Goal: Information Seeking & Learning: Check status

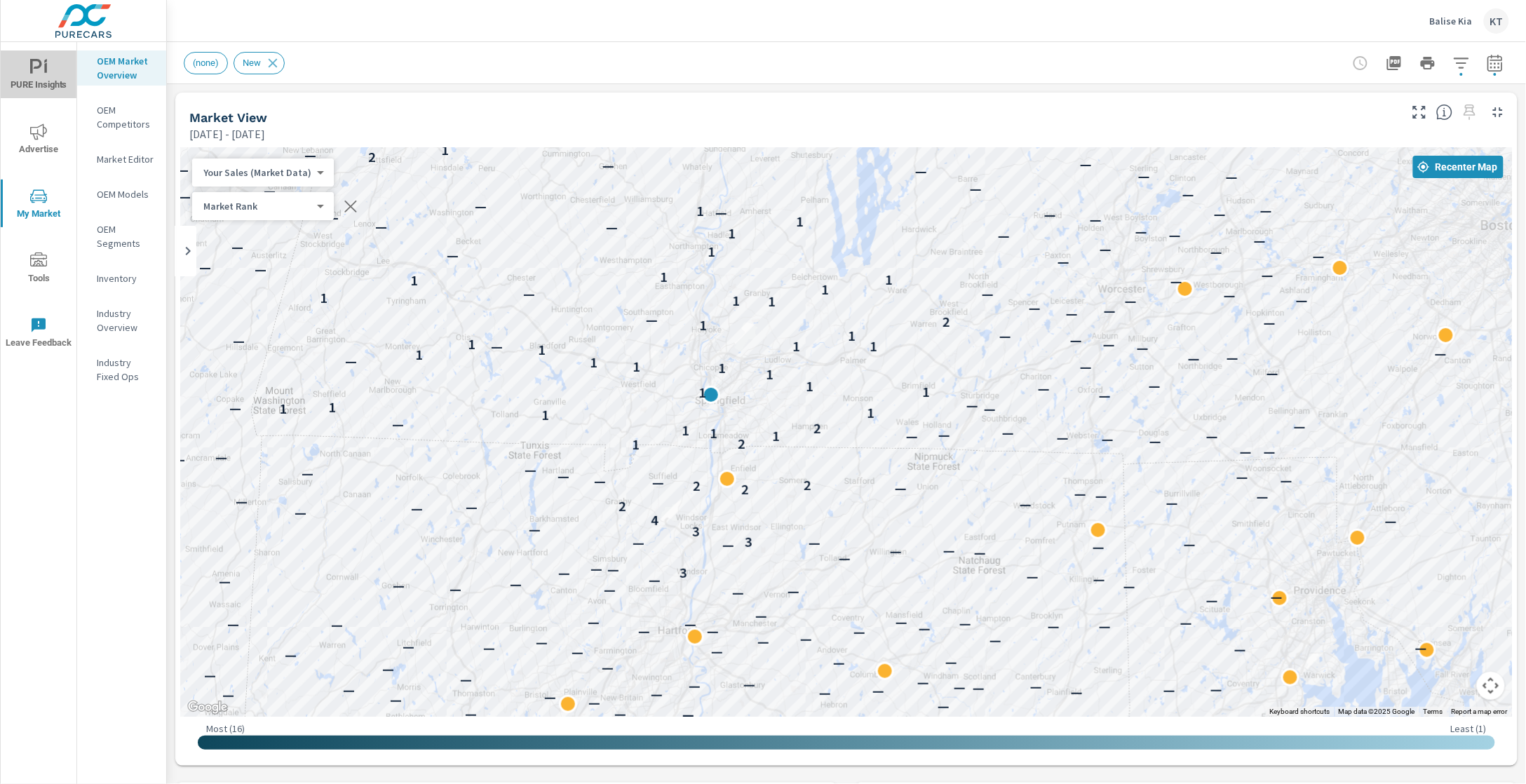
click at [34, 64] on icon "nav menu" at bounding box center [38, 67] width 17 height 17
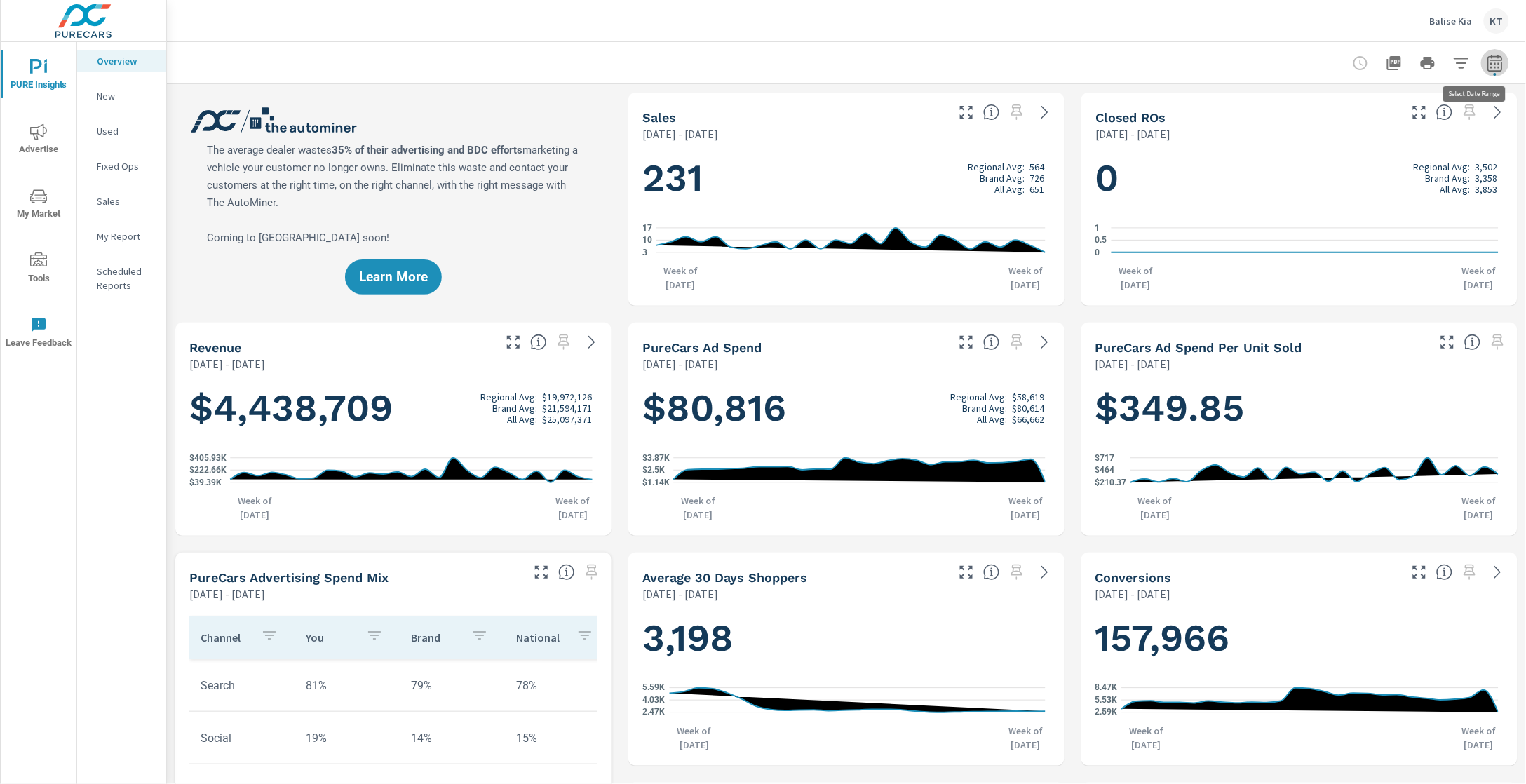
click at [1487, 68] on icon "button" at bounding box center [1495, 63] width 17 height 17
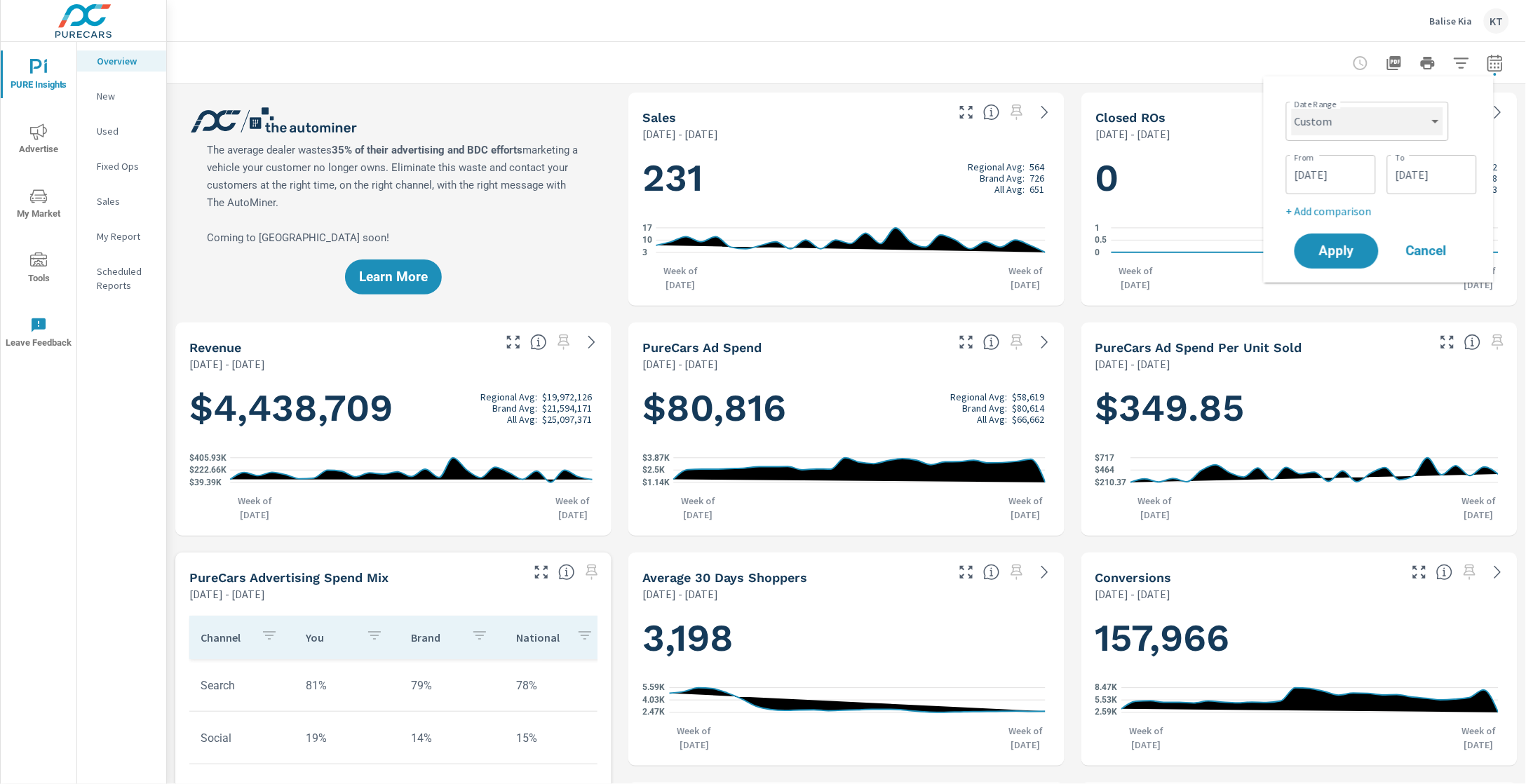
click at [1440, 118] on select "Custom [DATE] Last week Last 7 days Last 14 days Last 30 days Last 45 days Last…" at bounding box center [1367, 121] width 151 height 28
click at [1291, 107] on select "Custom [DATE] Last week Last 7 days Last 14 days Last 30 days Last 45 days Last…" at bounding box center [1367, 121] width 151 height 28
click at [1326, 176] on input "[DATE]" at bounding box center [1330, 175] width 78 height 28
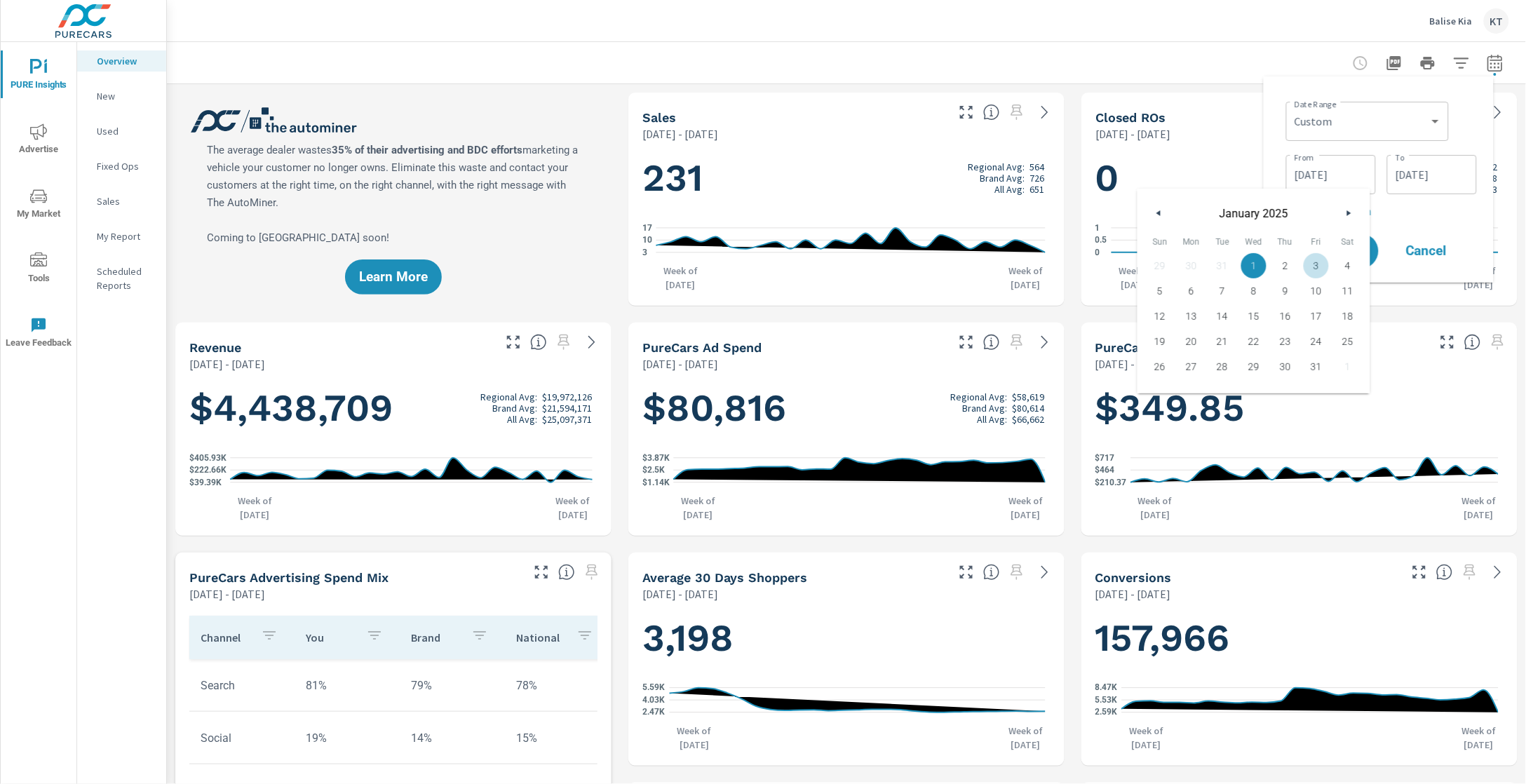
click at [1350, 214] on icon "button" at bounding box center [1351, 213] width 7 height 6
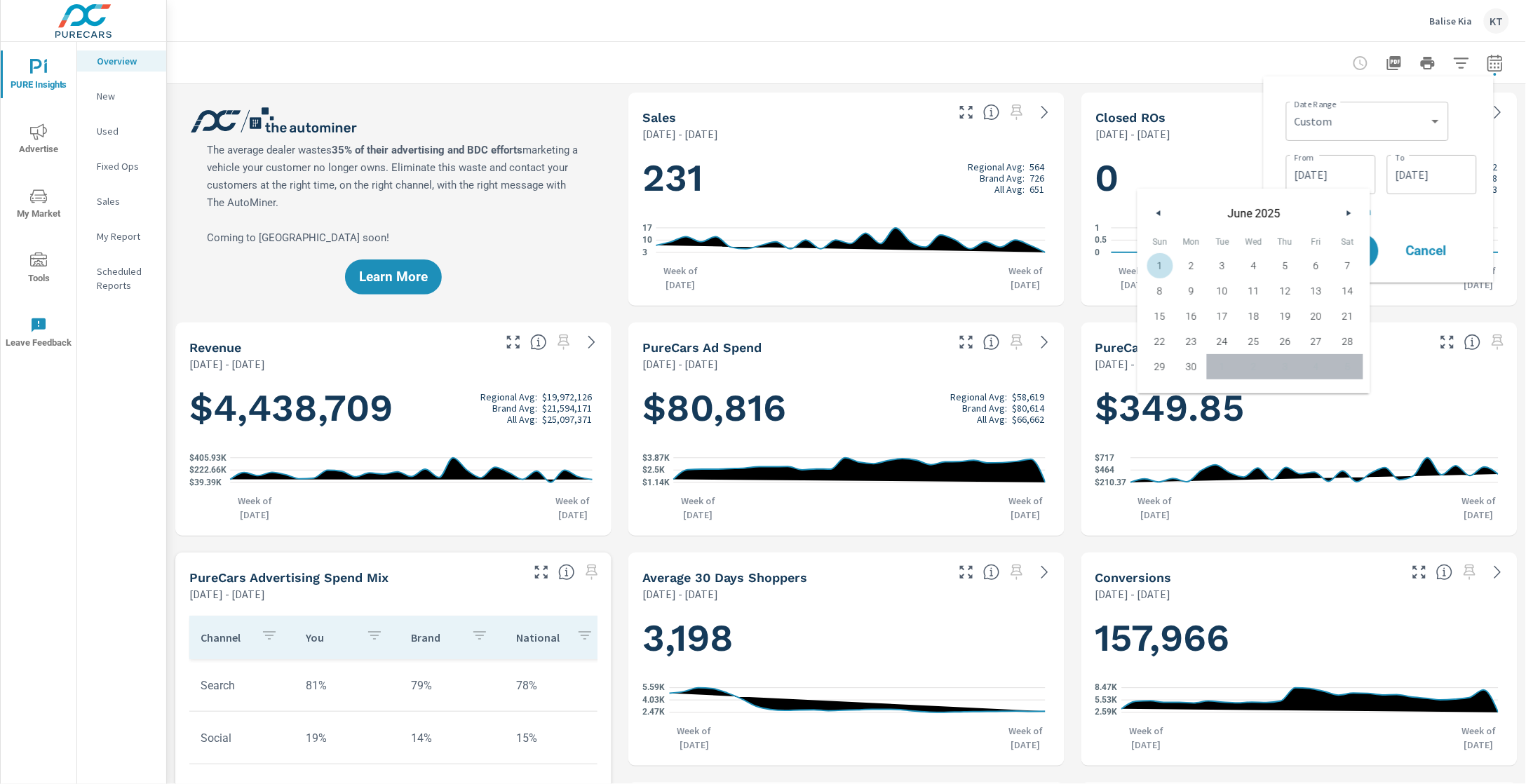
drag, startPoint x: 1166, startPoint y: 267, endPoint x: 1307, endPoint y: 261, distance: 141.1
click at [1166, 267] on span "1" at bounding box center [1160, 265] width 31 height 18
type input "[DATE]"
click at [1469, 184] on input "[DATE]" at bounding box center [1432, 175] width 78 height 28
click at [1449, 208] on button "button" at bounding box center [1449, 213] width 17 height 17
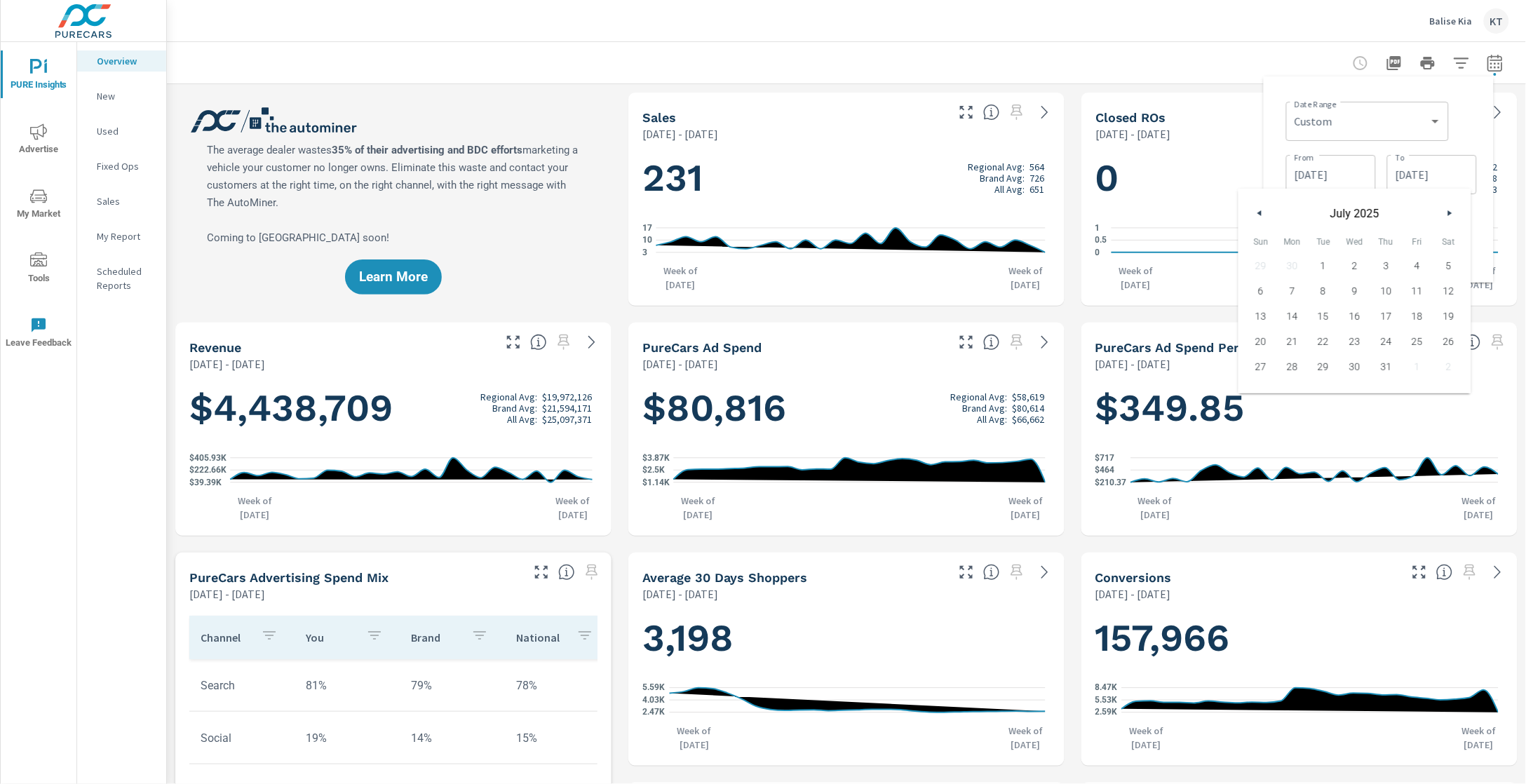
click at [1449, 208] on button "button" at bounding box center [1449, 213] width 17 height 17
click at [1323, 371] on span "30" at bounding box center [1323, 366] width 31 height 18
type input "[DATE]"
click at [1247, 51] on div at bounding box center [846, 63] width 1325 height 42
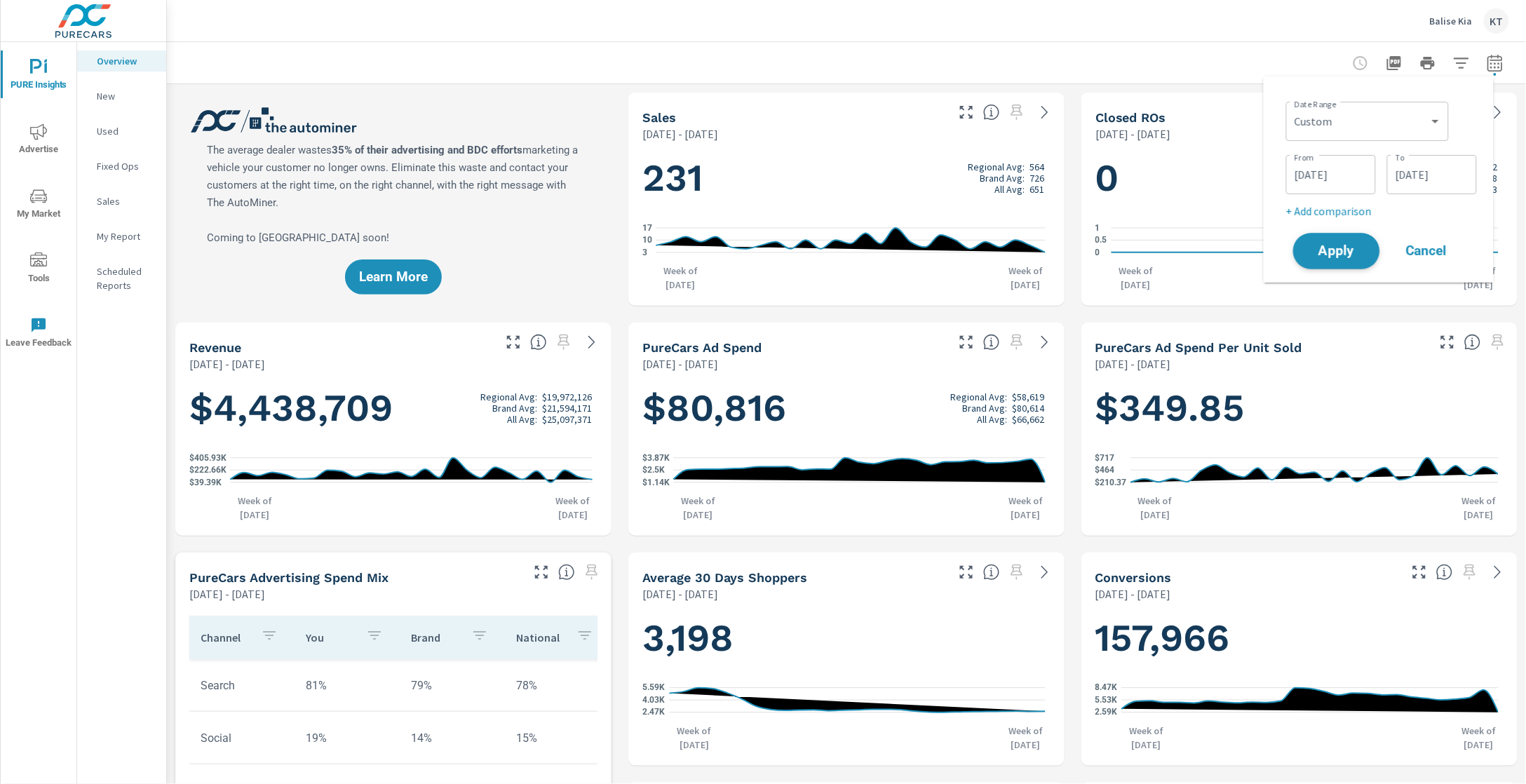
click at [1315, 252] on span "Apply" at bounding box center [1336, 251] width 58 height 13
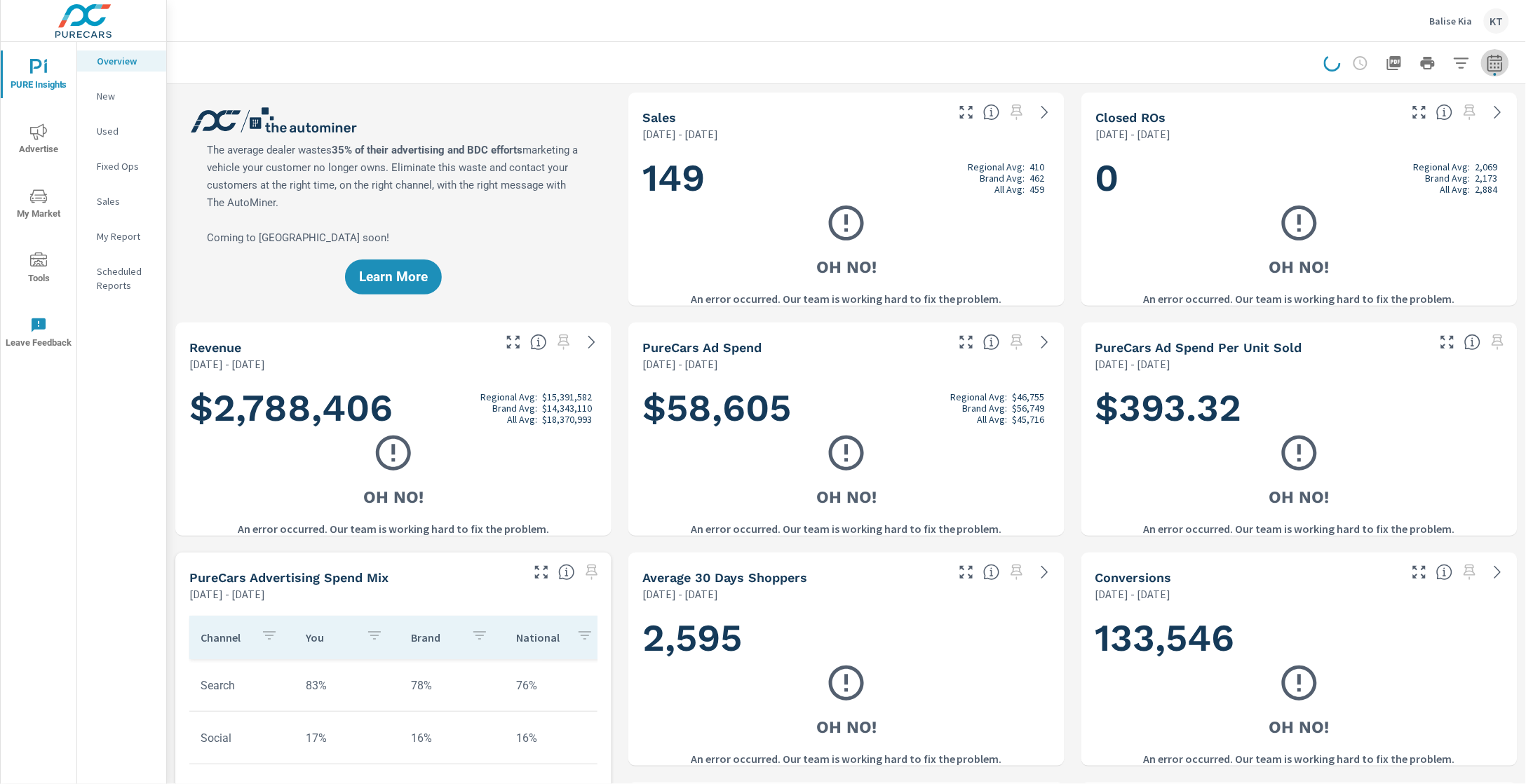
click at [1487, 58] on icon "button" at bounding box center [1495, 63] width 17 height 17
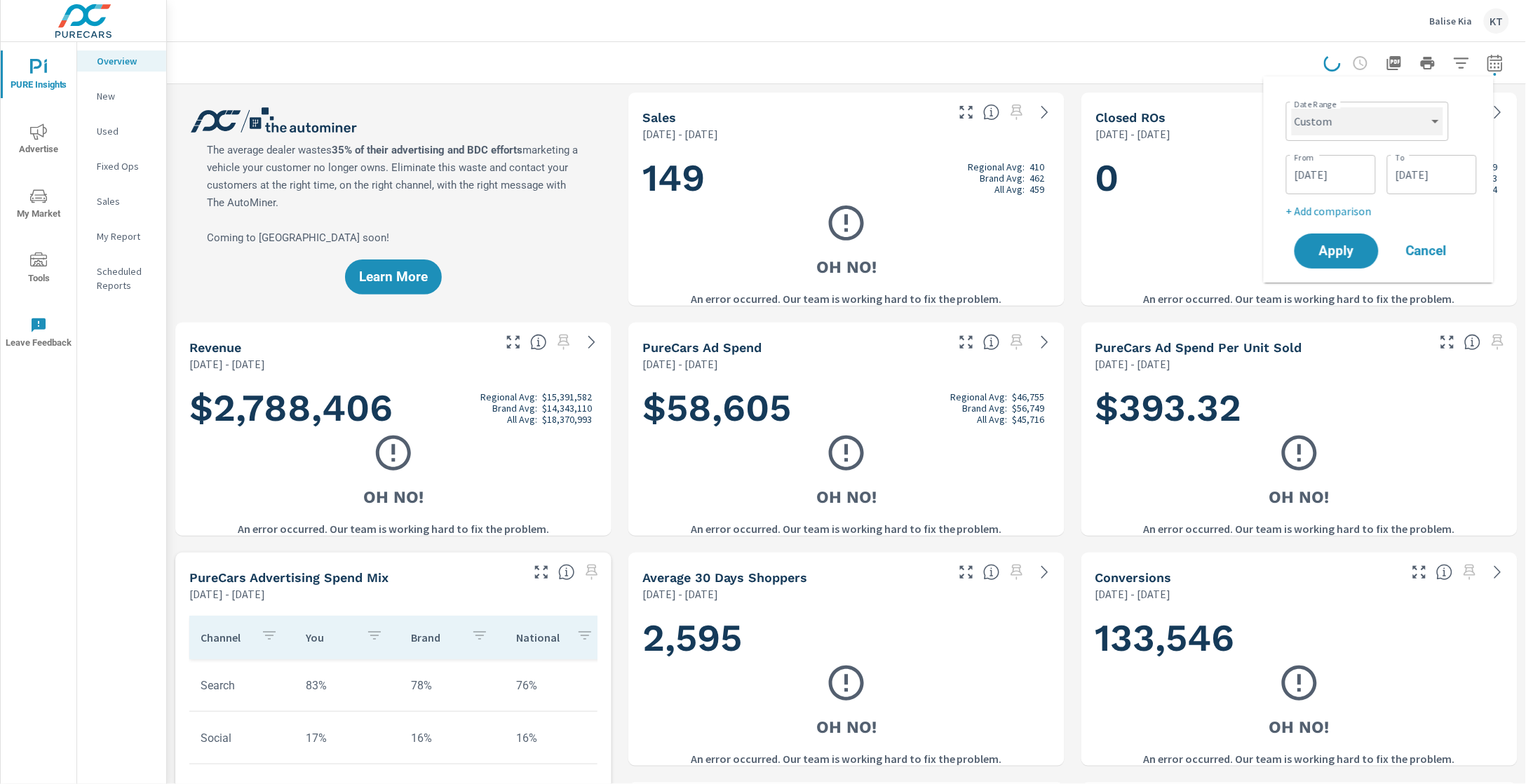
click at [1403, 113] on select "Custom [DATE] Last week Last 7 days Last 14 days Last 30 days Last 45 days Last…" at bounding box center [1367, 121] width 151 height 28
select select "Last 30 days"
click at [1297, 107] on select "Custom [DATE] Last week Last 7 days Last 14 days Last 30 days Last 45 days Last…" at bounding box center [1367, 121] width 151 height 28
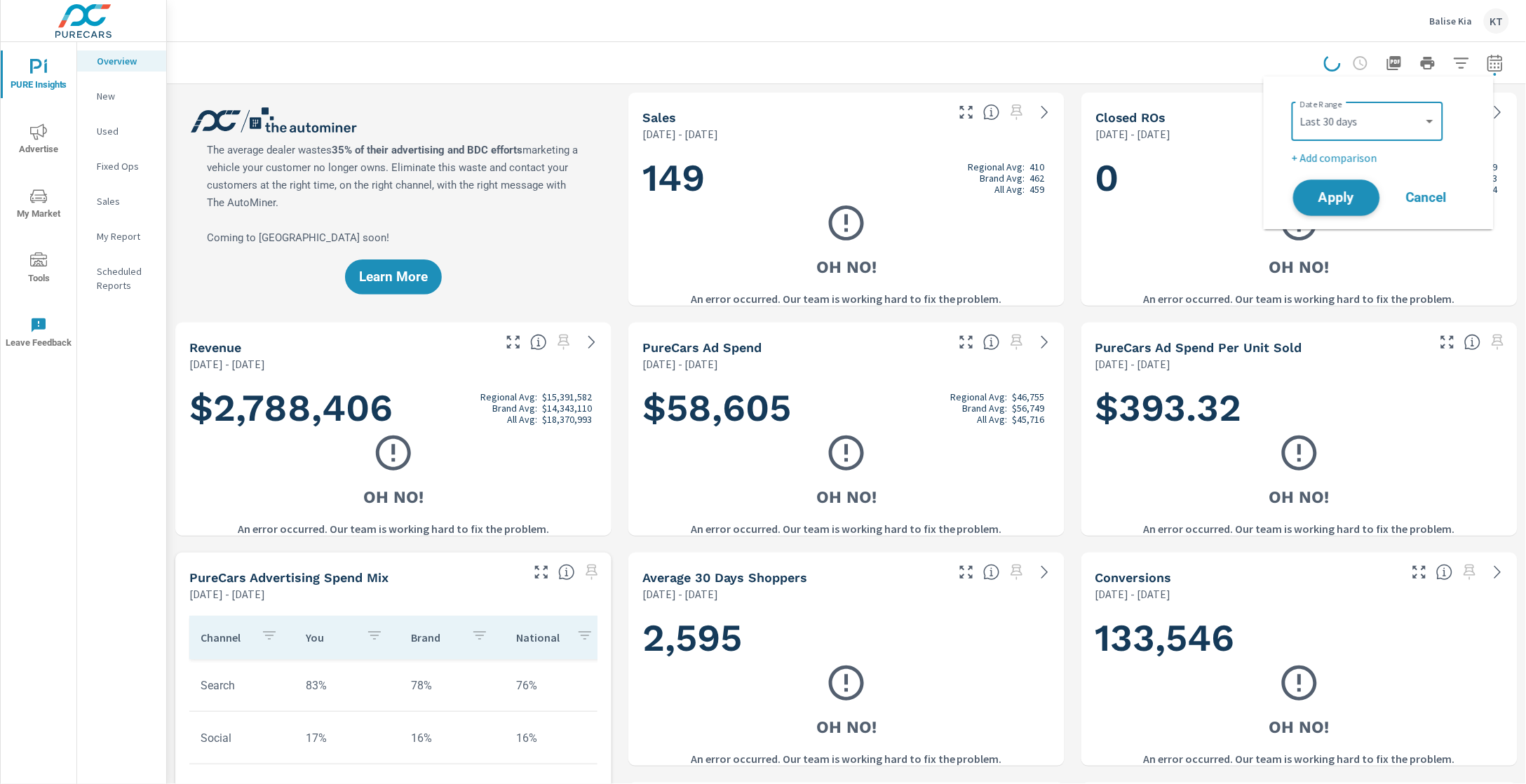
click at [1323, 203] on span "Apply" at bounding box center [1336, 198] width 58 height 13
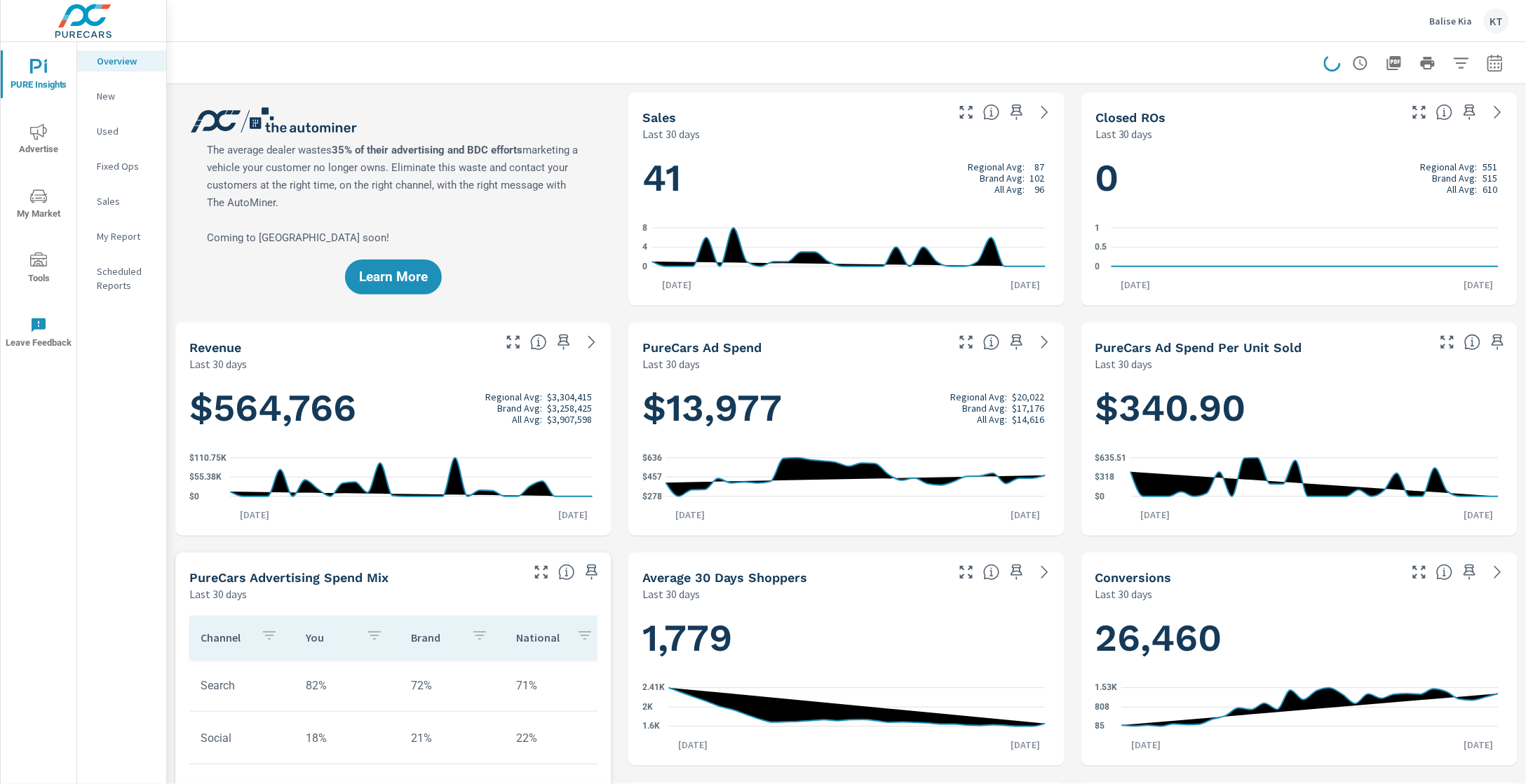
click at [891, 430] on h1 "$13,977 Regional Avg: $20,022 Brand Avg: $17,176 All Avg: $14,616" at bounding box center [846, 408] width 408 height 47
click at [1036, 340] on icon at bounding box center [1044, 342] width 17 height 17
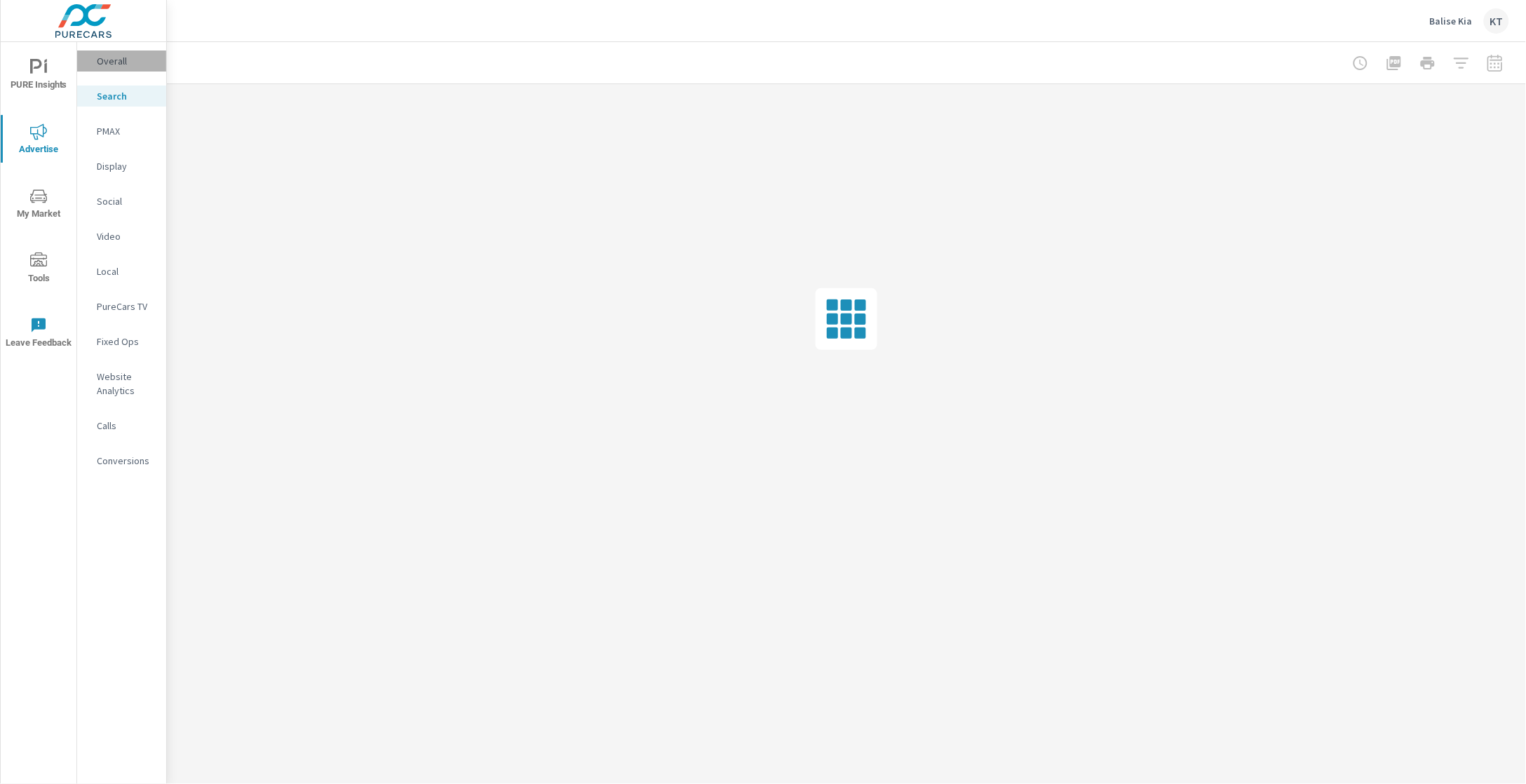
click at [112, 69] on div "Overall" at bounding box center [122, 61] width 89 height 21
click at [43, 74] on icon "nav menu" at bounding box center [38, 67] width 17 height 17
